Goal: Find specific page/section: Find specific page/section

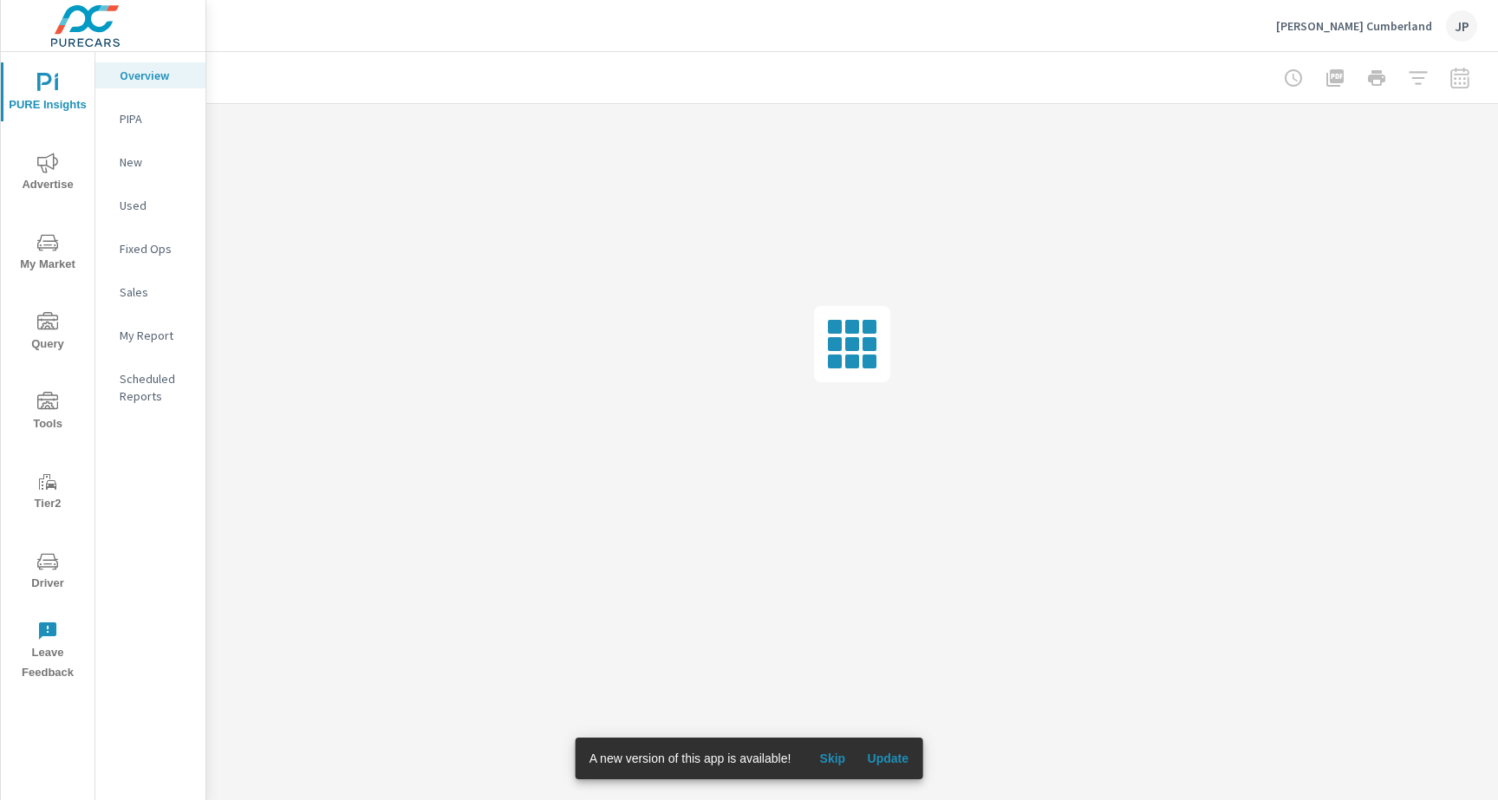
click at [1173, 364] on div at bounding box center [852, 344] width 1292 height 480
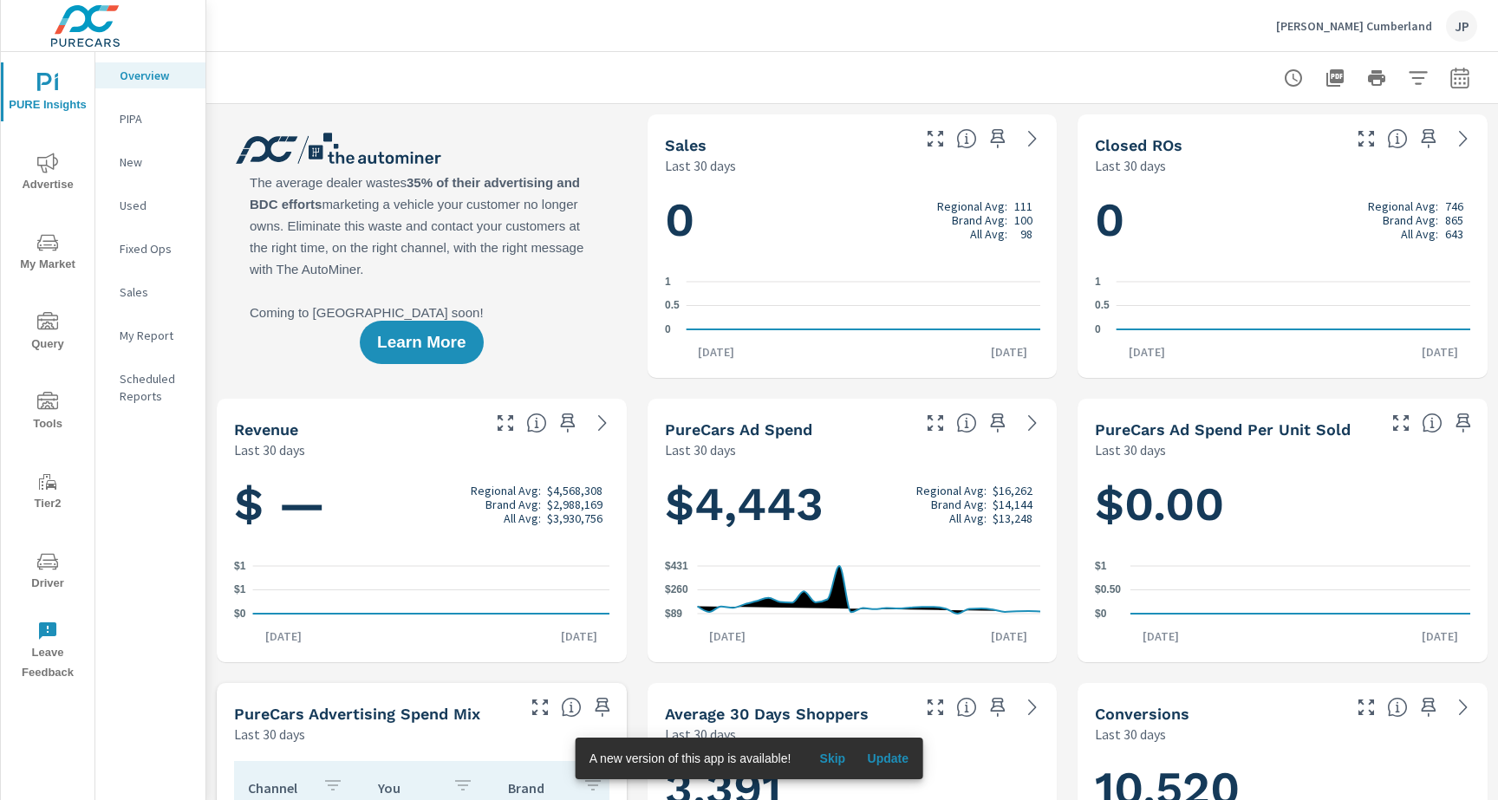
click at [36, 569] on span "Driver" at bounding box center [47, 573] width 83 height 42
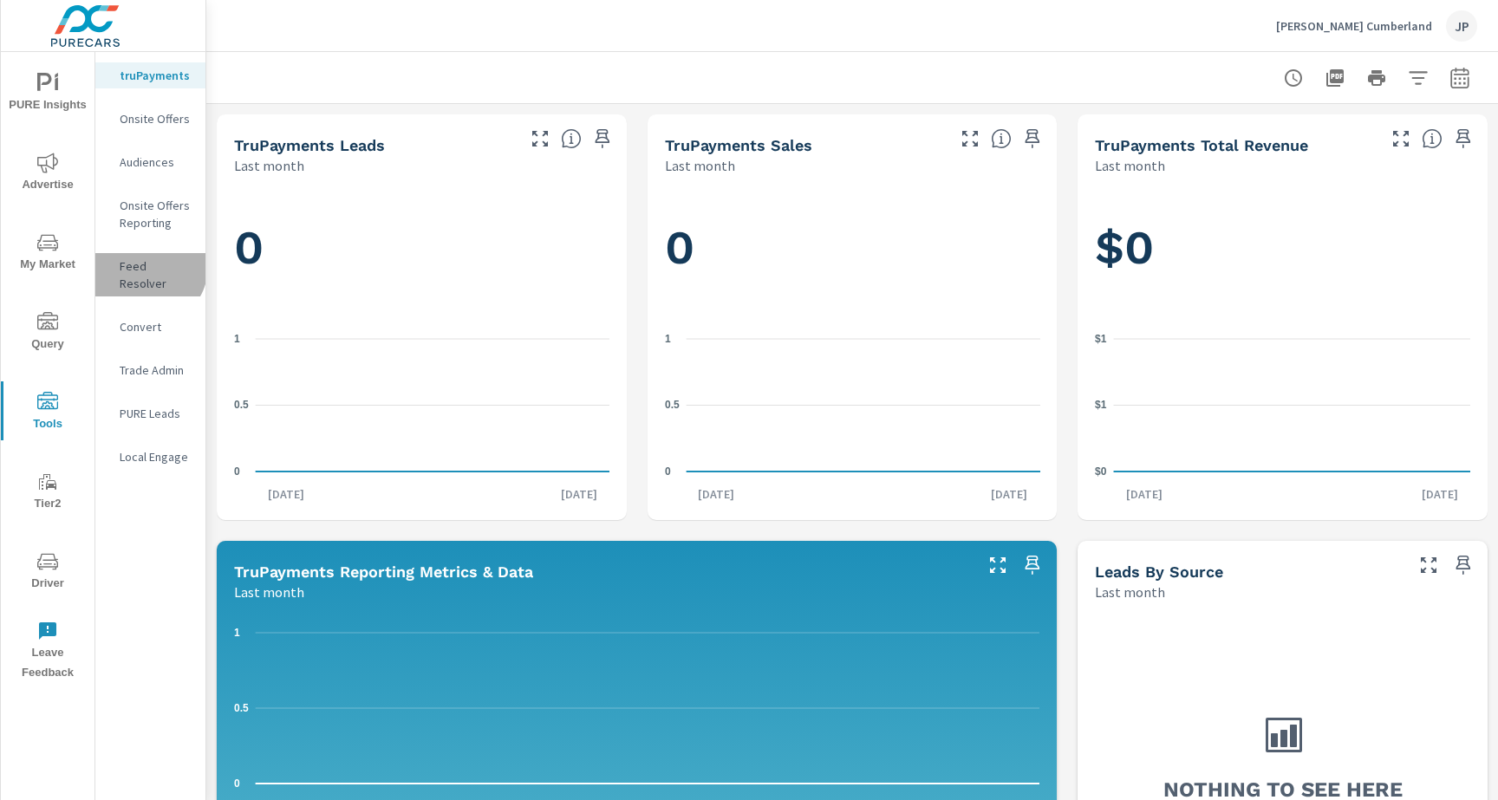
click at [146, 266] on p "Feed Resolver" at bounding box center [156, 275] width 72 height 35
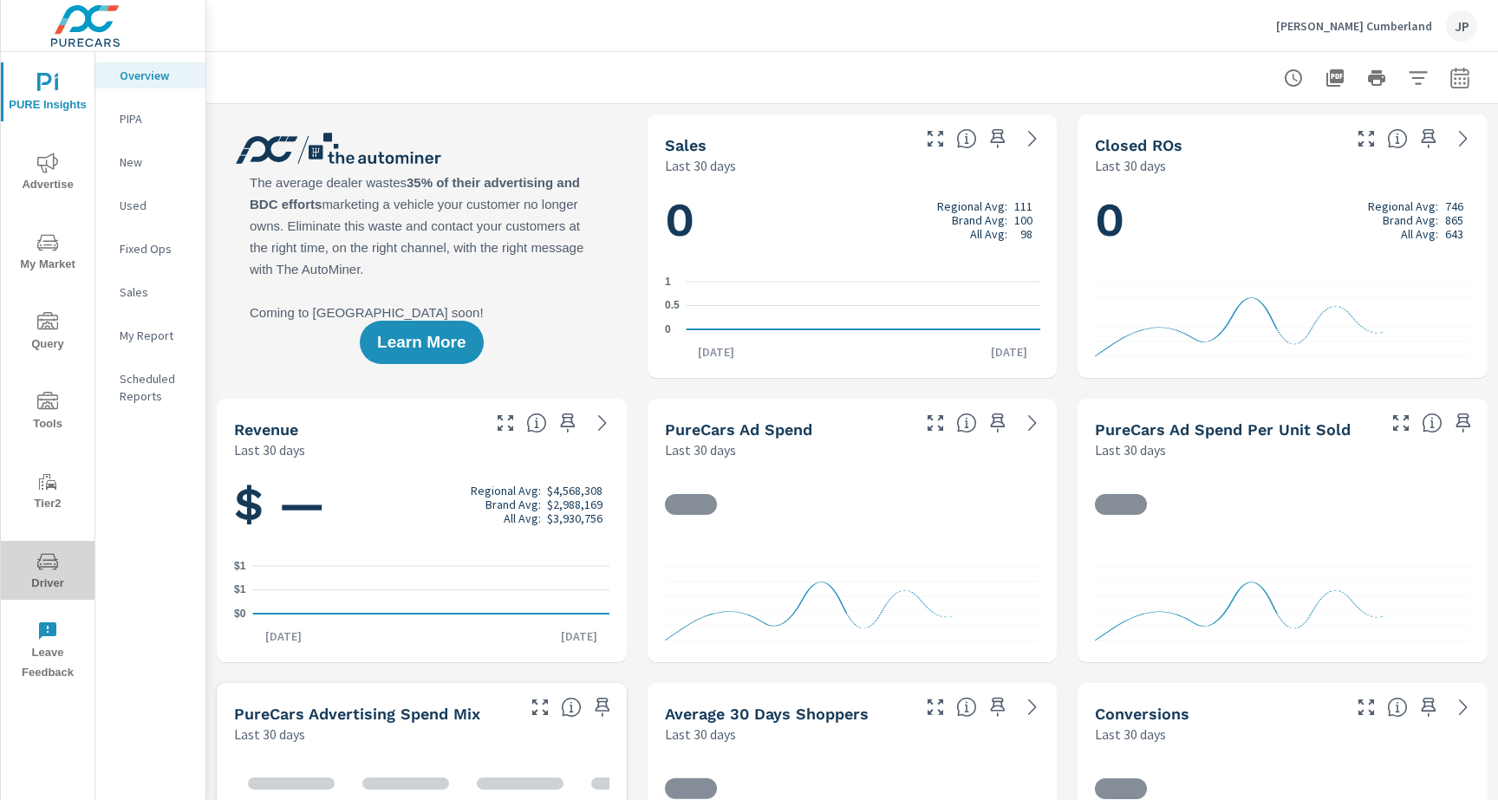
click at [42, 565] on icon "nav menu" at bounding box center [47, 562] width 21 height 21
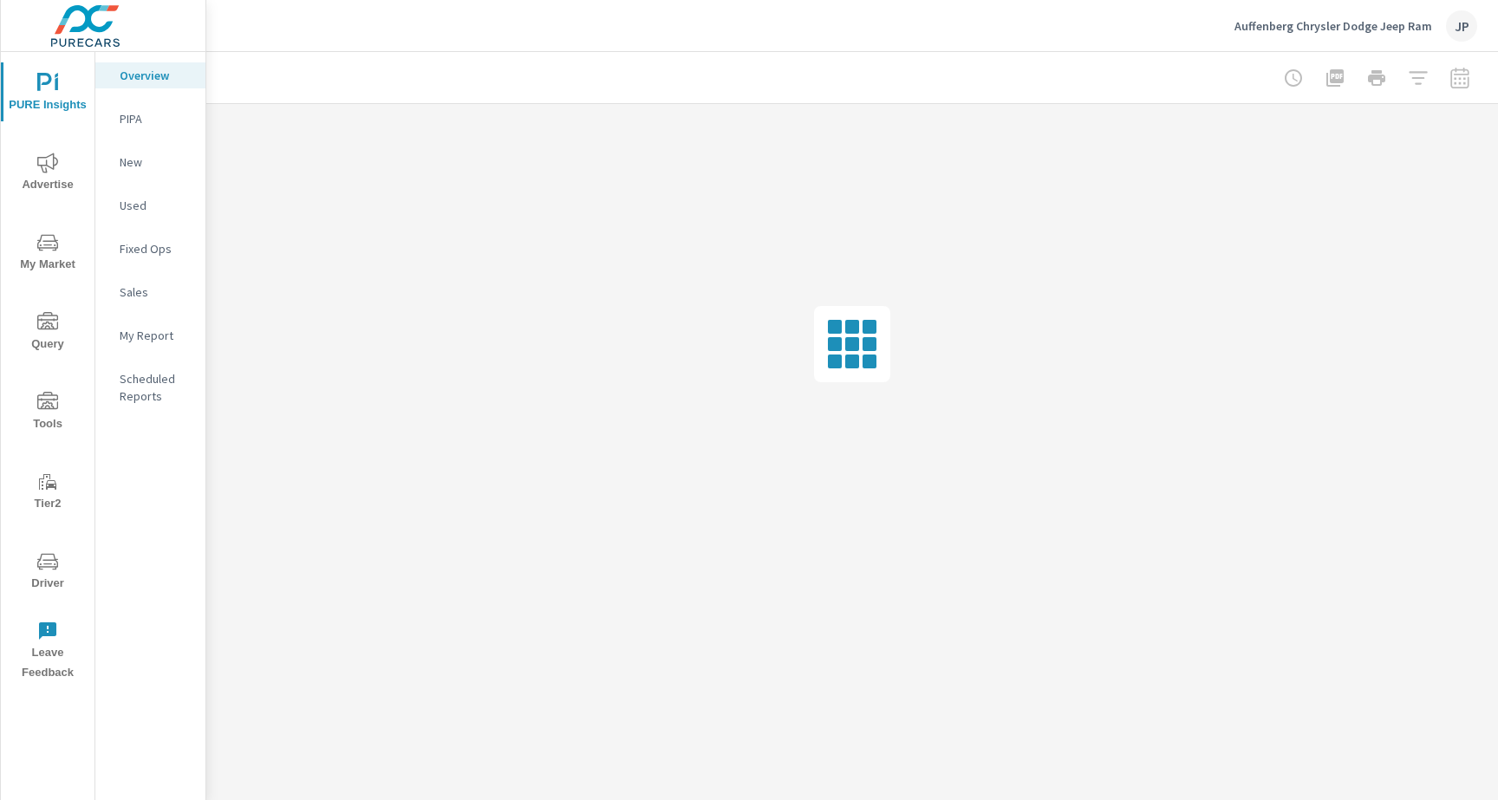
click at [39, 571] on icon "nav menu" at bounding box center [47, 562] width 21 height 21
